Goal: Transaction & Acquisition: Purchase product/service

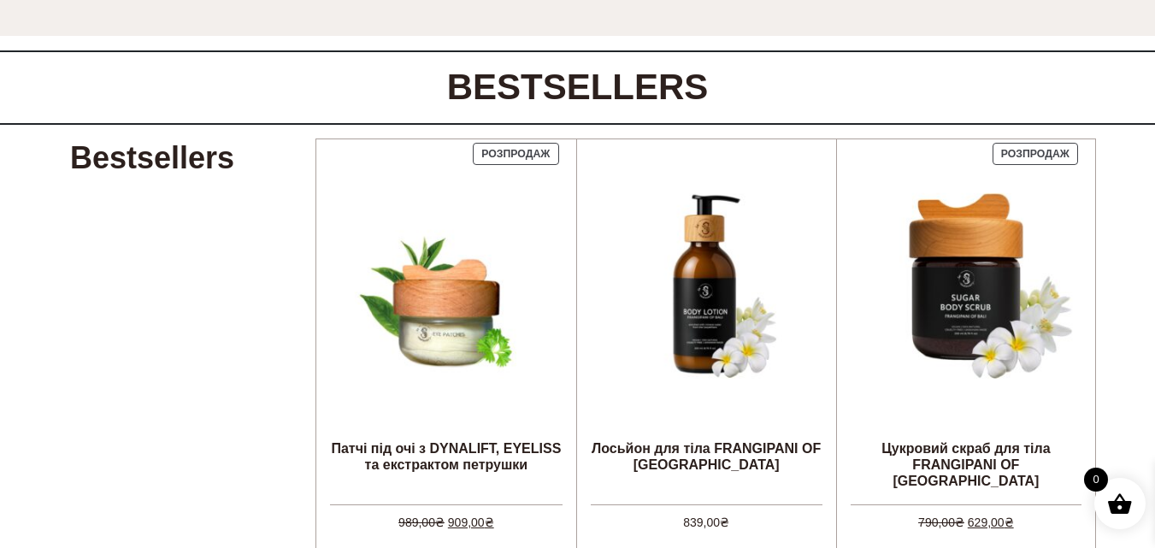
scroll to position [599, 0]
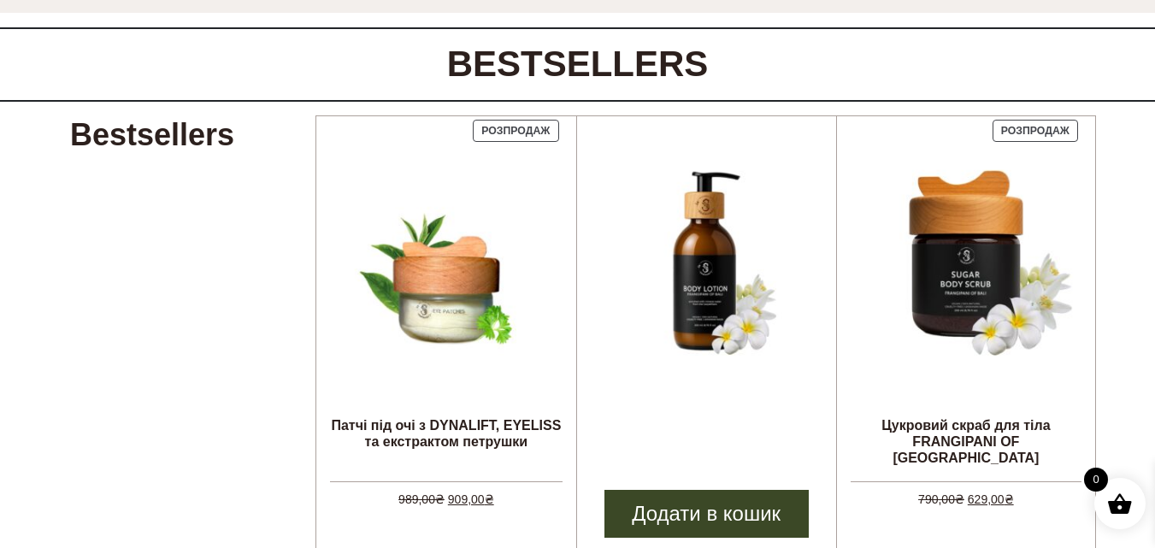
click at [690, 262] on img at bounding box center [707, 261] width 232 height 232
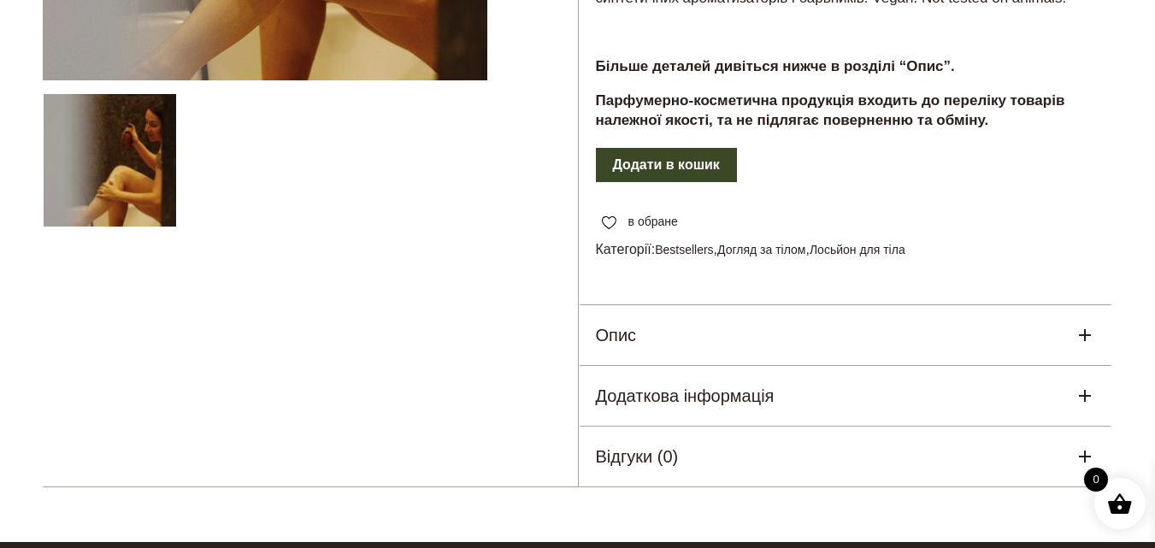
scroll to position [513, 0]
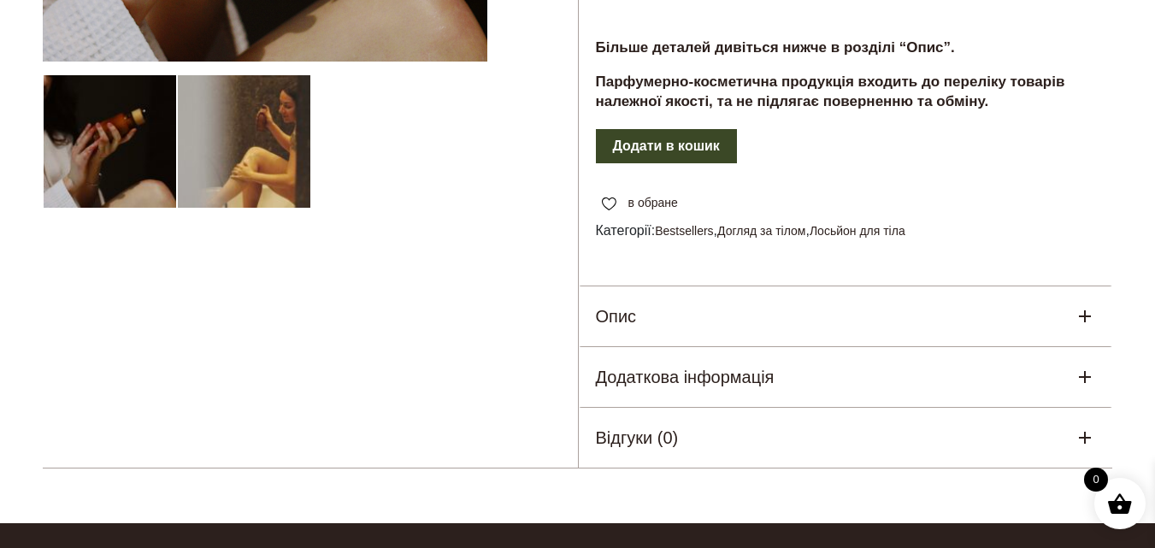
click at [1078, 367] on icon at bounding box center [1085, 377] width 21 height 21
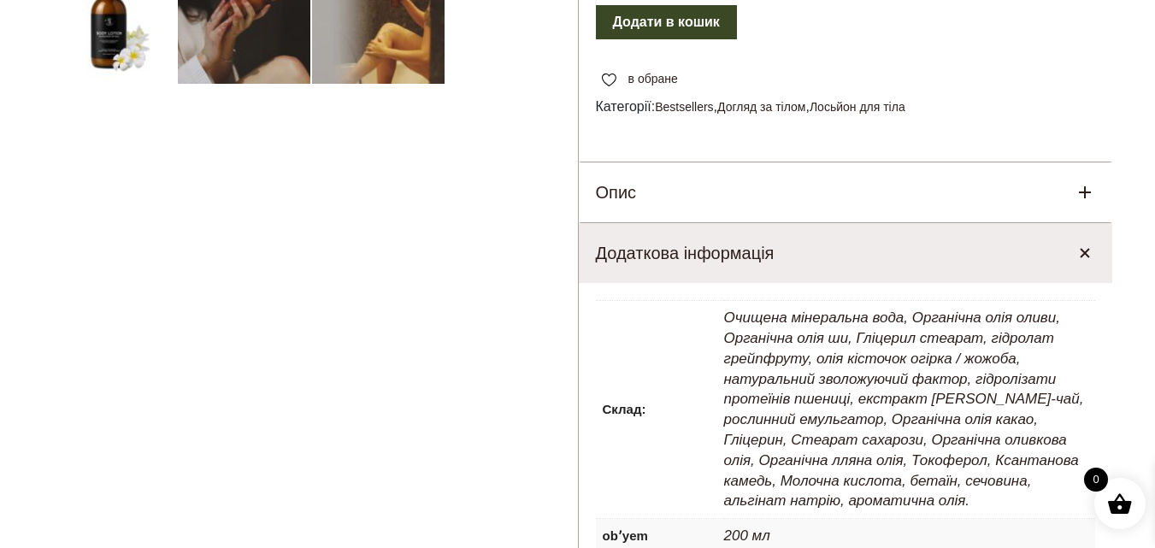
scroll to position [599, 0]
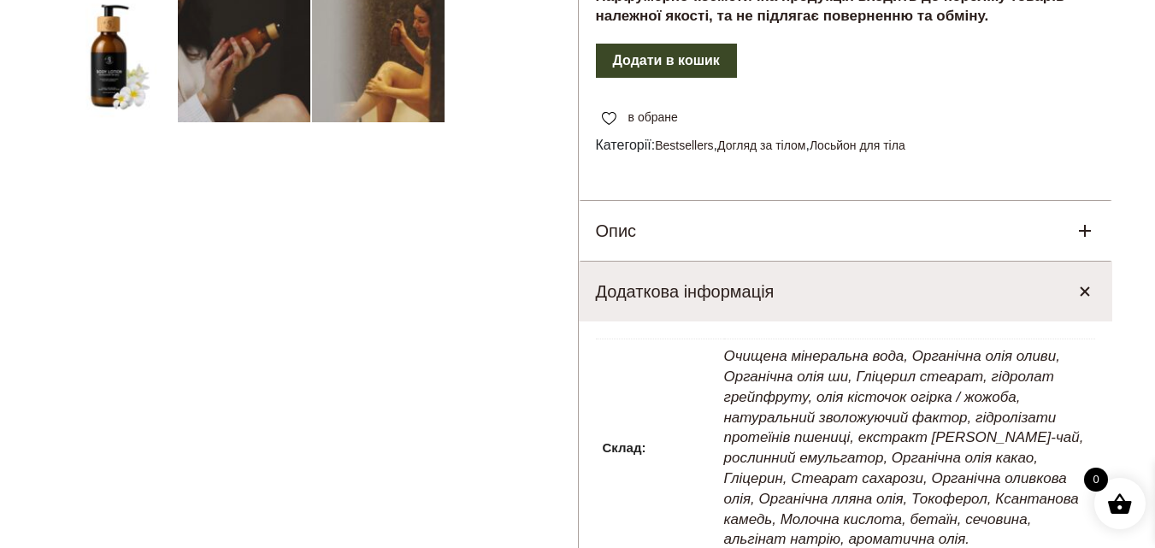
click at [1085, 225] on icon at bounding box center [1085, 231] width 12 height 12
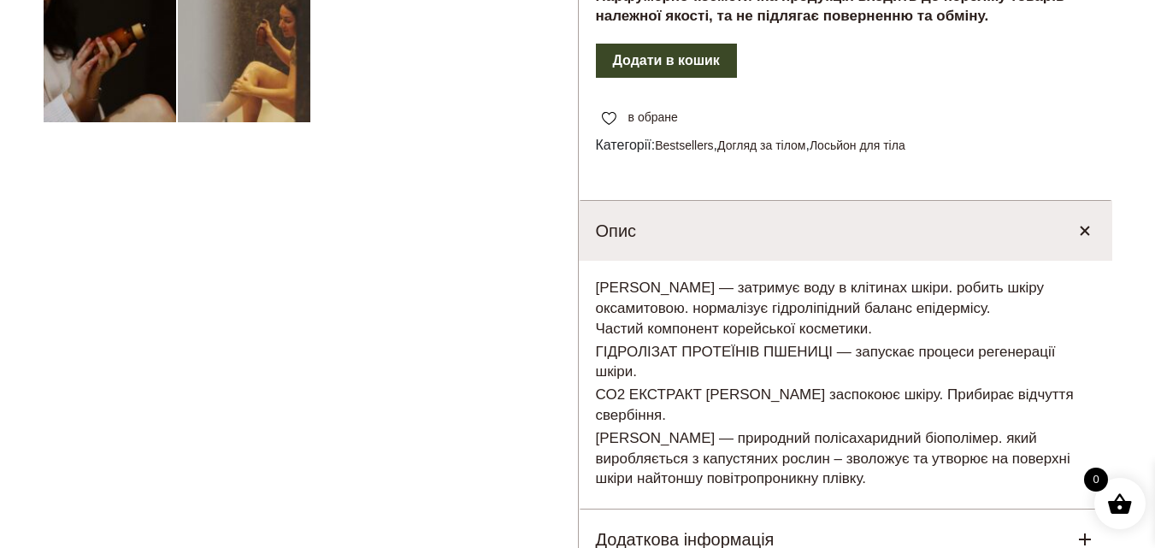
click at [1089, 222] on icon at bounding box center [1085, 230] width 17 height 17
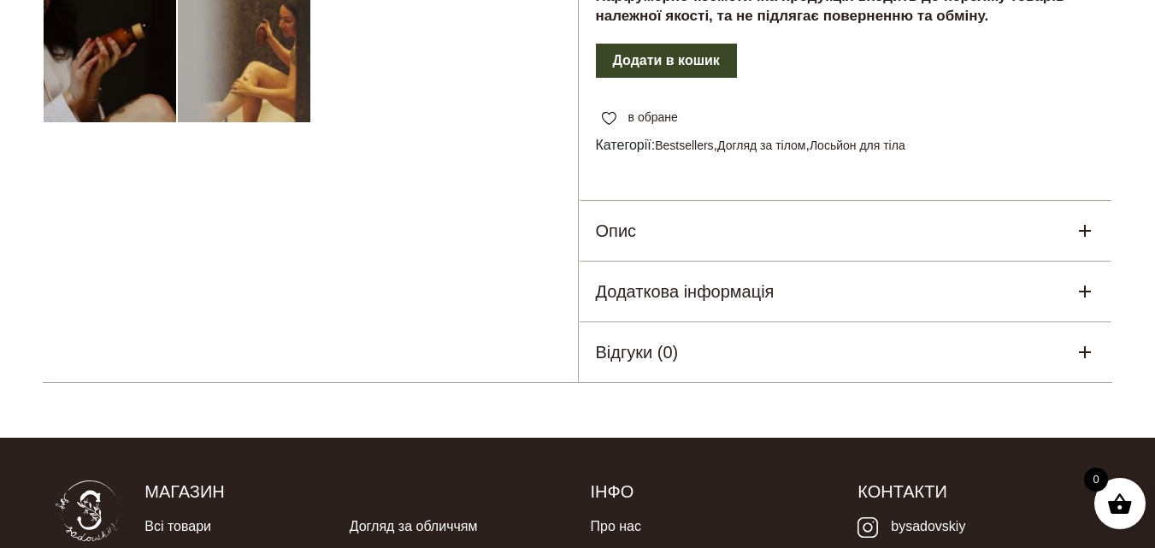
click at [960, 262] on div "Додаткова інформація" at bounding box center [846, 292] width 535 height 60
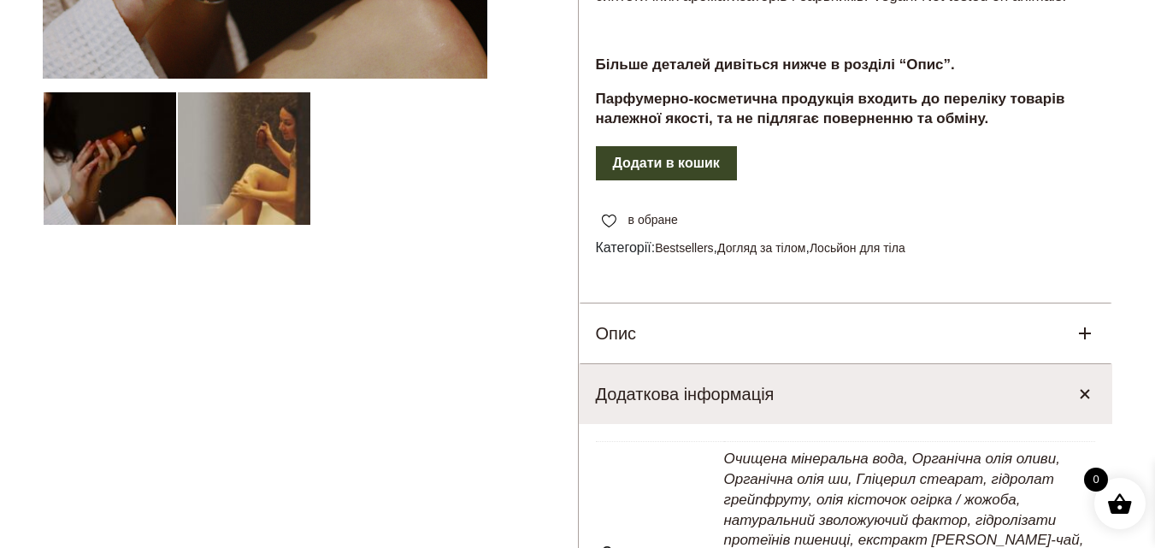
scroll to position [86, 0]
